Goal: Information Seeking & Learning: Learn about a topic

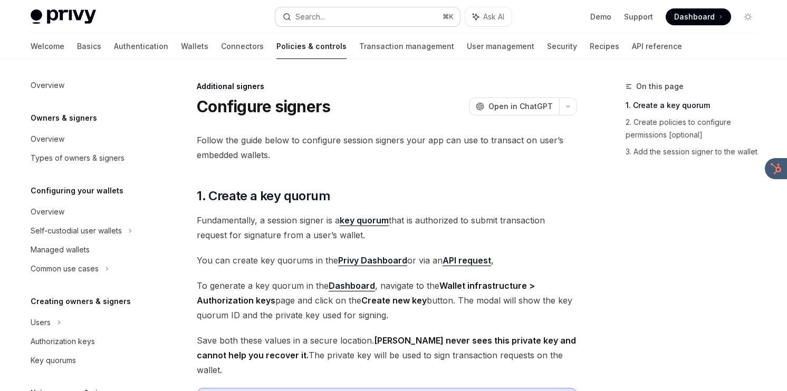
click at [312, 22] on div "Search..." at bounding box center [310, 17] width 30 height 13
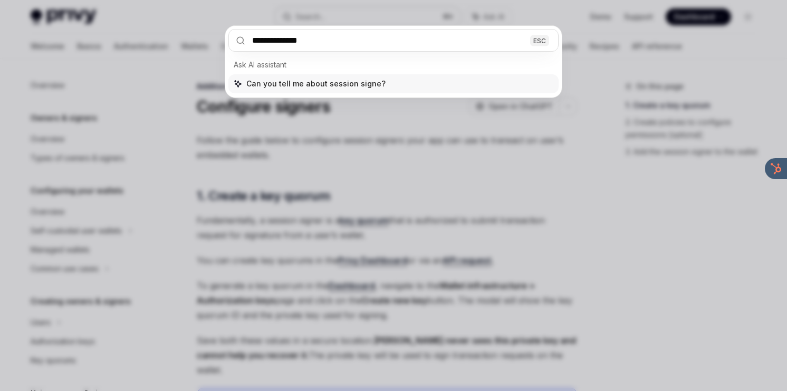
type input "**********"
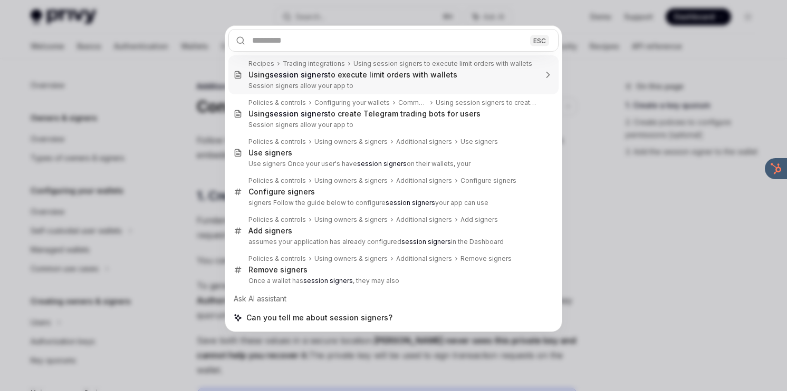
type textarea "*"
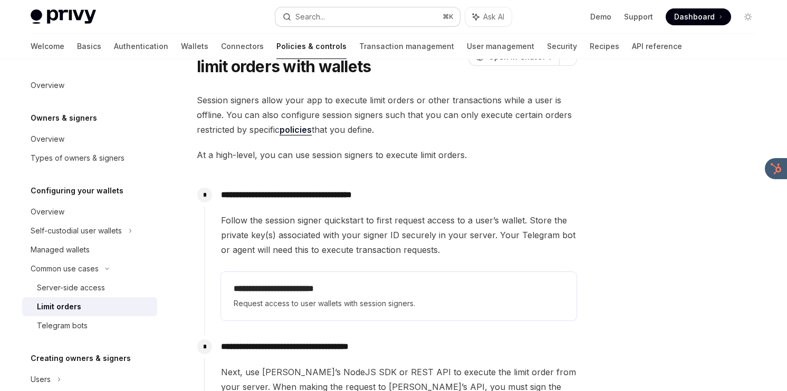
click at [313, 16] on div "Search..." at bounding box center [310, 17] width 30 height 13
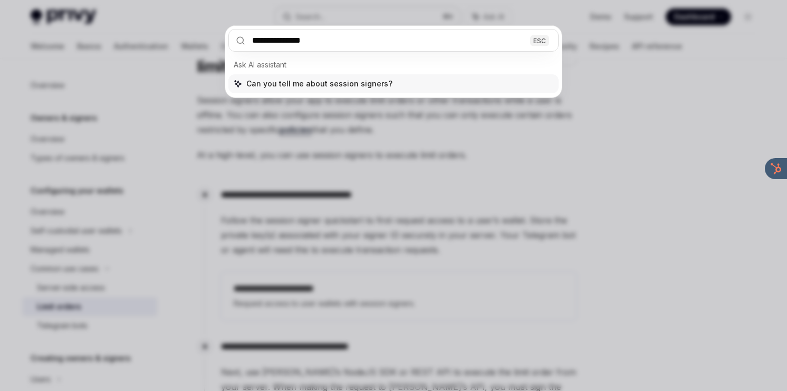
type input "**********"
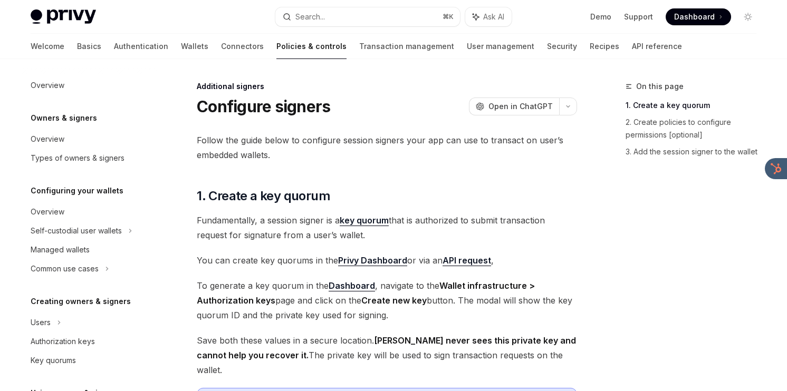
scroll to position [284, 0]
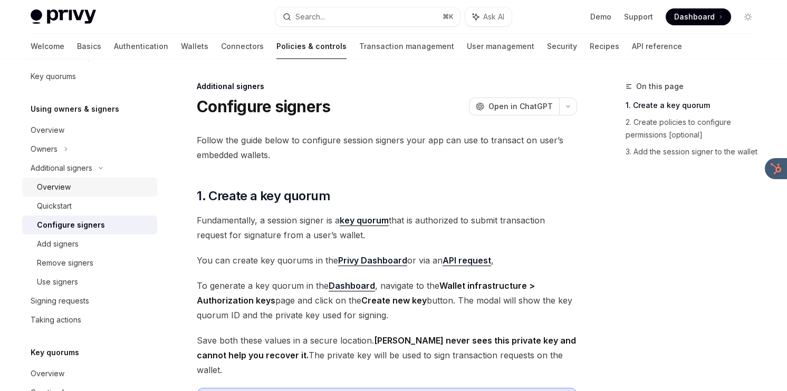
click at [90, 194] on link "Overview" at bounding box center [89, 187] width 135 height 19
type textarea "*"
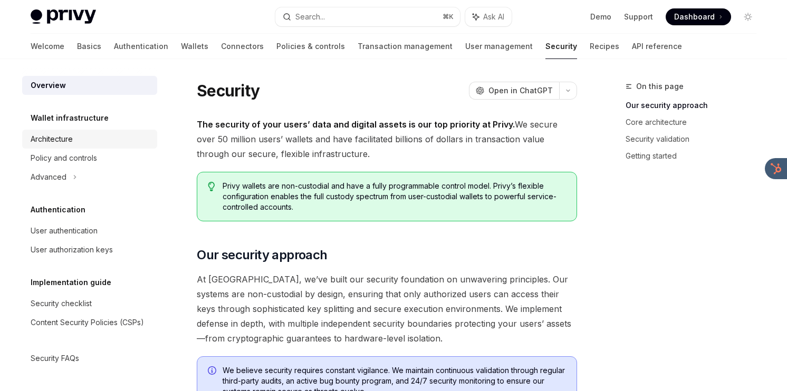
click at [123, 143] on div "Architecture" at bounding box center [91, 139] width 120 height 13
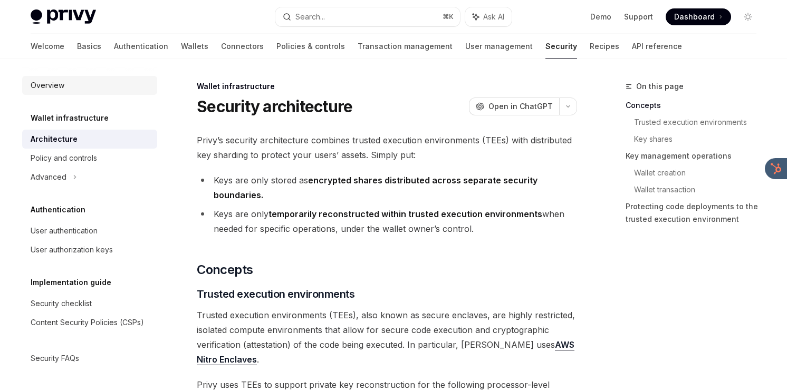
click at [129, 86] on div "Overview" at bounding box center [91, 85] width 120 height 13
type textarea "*"
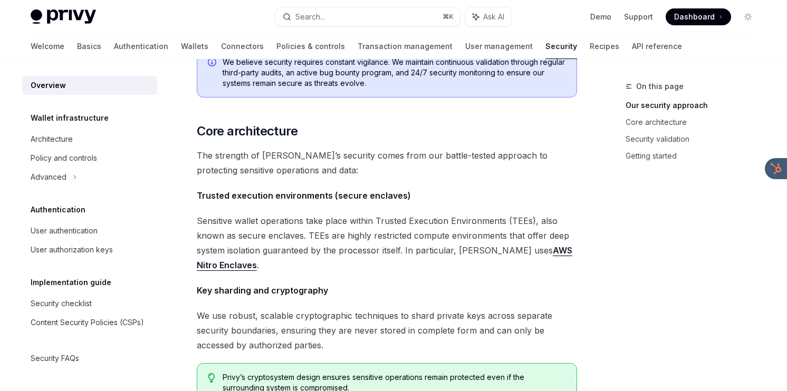
scroll to position [335, 0]
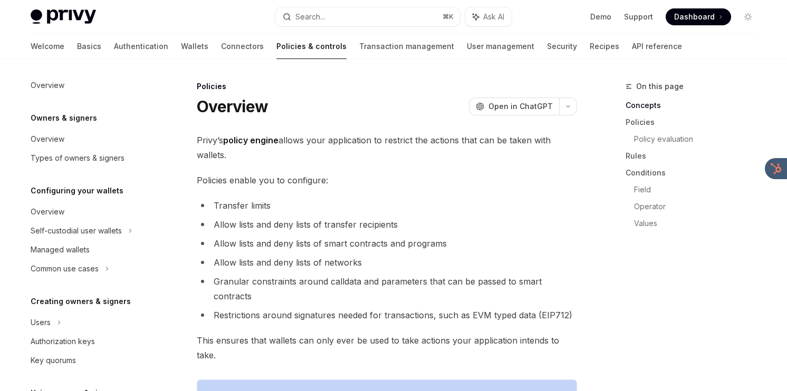
scroll to position [351, 0]
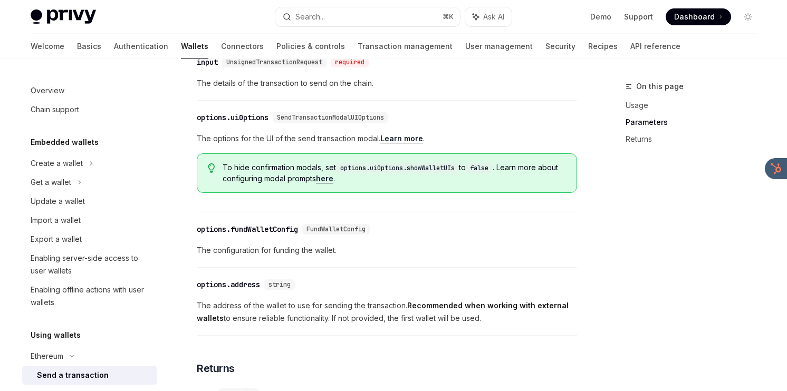
scroll to position [452, 0]
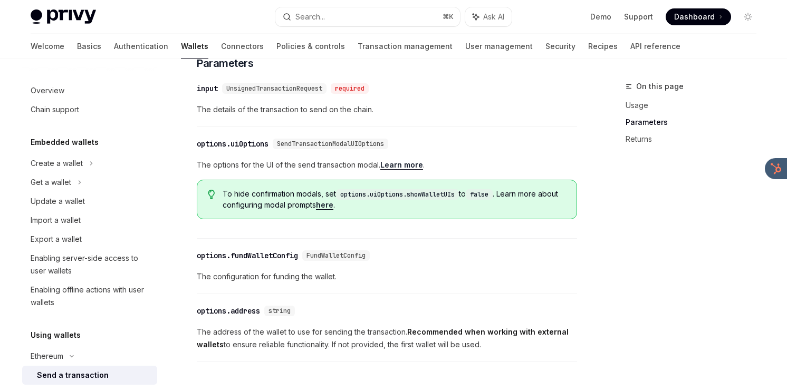
click at [194, 151] on div "Ethereum Send a transaction OpenAI Open in ChatGPT OpenAI Open in ChatGPT React…" at bounding box center [288, 124] width 582 height 993
click at [198, 149] on div "options.uiOptions" at bounding box center [233, 144] width 72 height 11
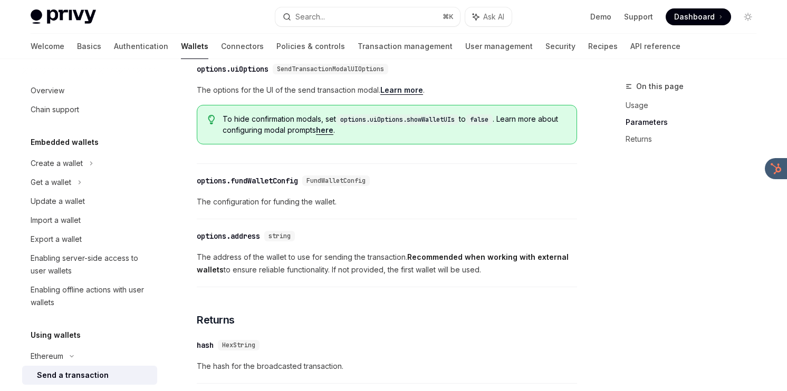
scroll to position [529, 0]
